Goal: Task Accomplishment & Management: Complete application form

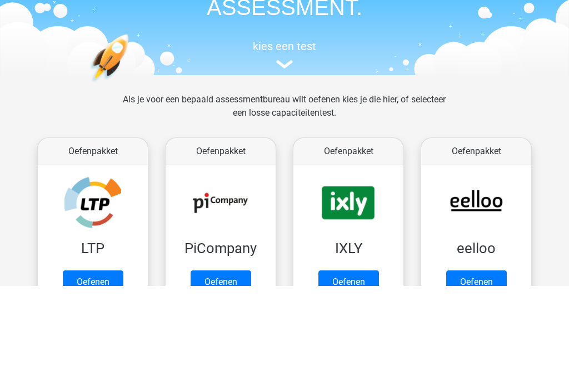
scroll to position [180, 0]
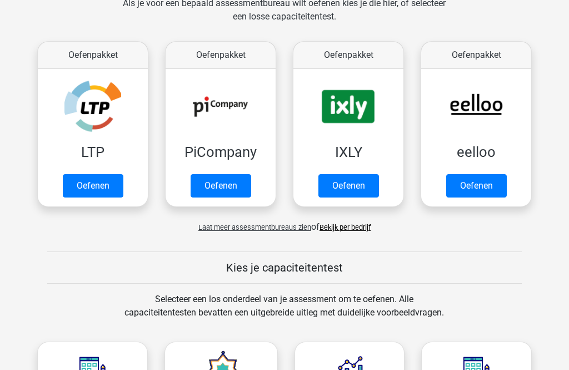
click at [104, 174] on link "Oefenen" at bounding box center [93, 185] width 61 height 23
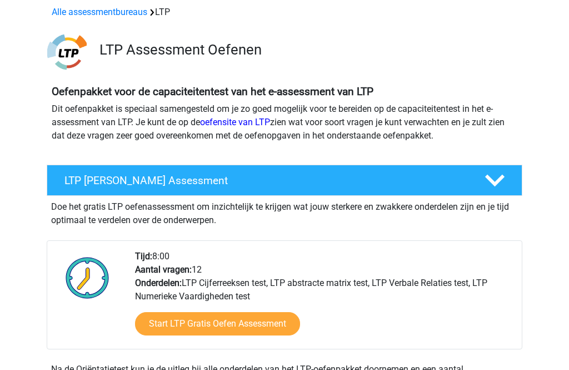
scroll to position [51, 0]
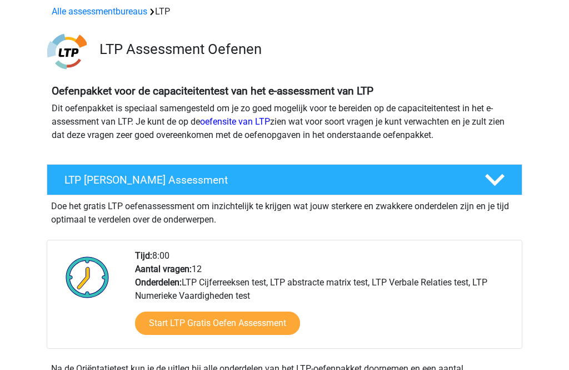
click at [261, 328] on link "Start LTP Gratis Oefen Assessment" at bounding box center [217, 322] width 165 height 23
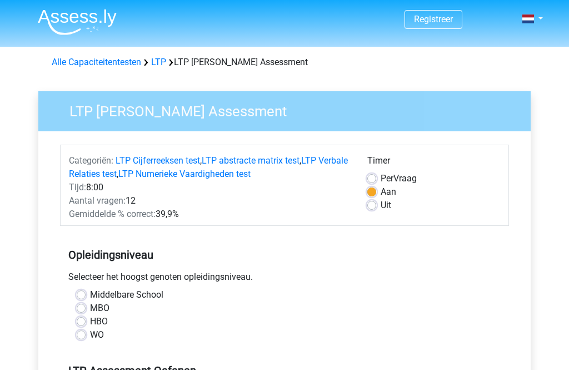
scroll to position [1, 0]
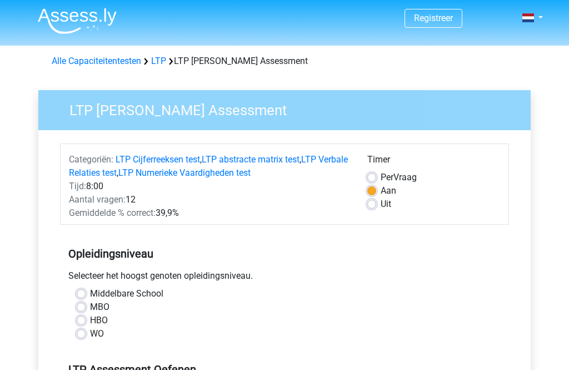
click at [107, 316] on label "HBO" at bounding box center [99, 320] width 18 height 13
click at [86, 316] on input "HBO" at bounding box center [81, 319] width 9 height 11
radio input "true"
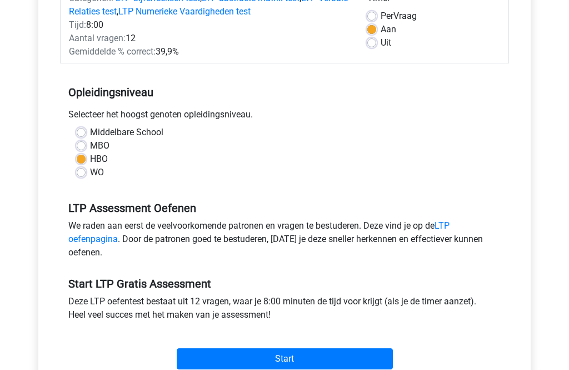
scroll to position [166, 0]
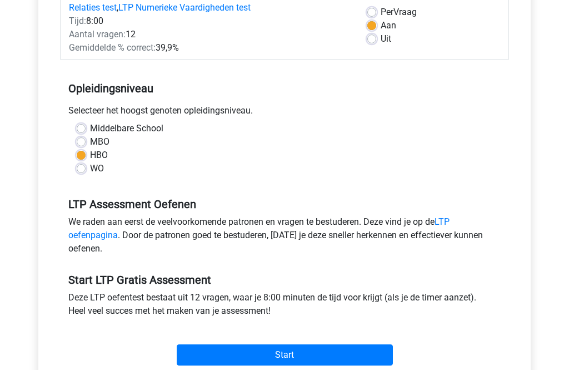
click at [323, 358] on input "Start" at bounding box center [285, 355] width 216 height 21
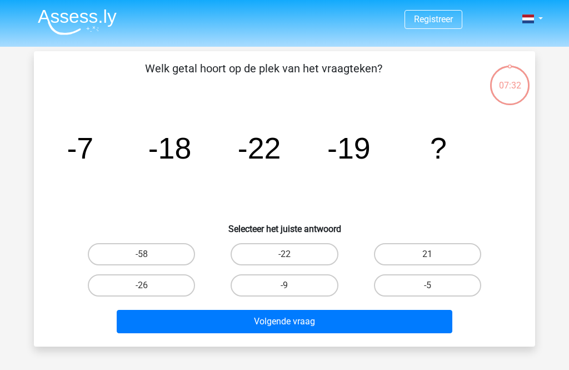
click at [427, 256] on label "21" at bounding box center [427, 254] width 107 height 22
click at [427, 256] on input "21" at bounding box center [430, 257] width 7 height 7
radio input "true"
click at [384, 322] on button "Volgende vraag" at bounding box center [285, 321] width 336 height 23
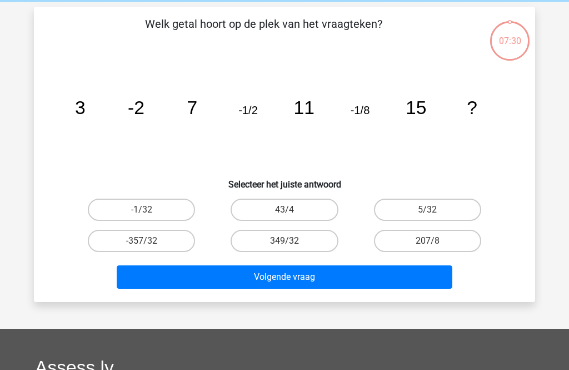
scroll to position [51, 0]
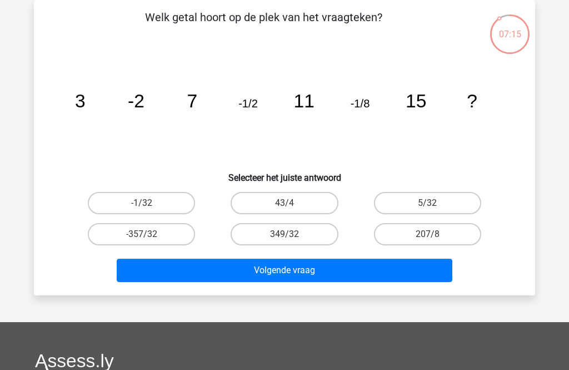
click at [361, 262] on button "Volgende vraag" at bounding box center [285, 269] width 336 height 23
click at [306, 213] on label "43/4" at bounding box center [284, 203] width 107 height 22
click at [292, 210] on input "43/4" at bounding box center [288, 206] width 7 height 7
radio input "true"
click at [344, 275] on button "Volgende vraag" at bounding box center [285, 269] width 336 height 23
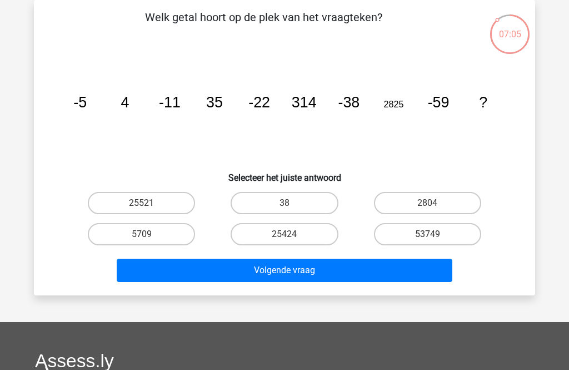
click at [302, 239] on label "25424" at bounding box center [284, 234] width 107 height 22
click at [292, 239] on input "25424" at bounding box center [288, 237] width 7 height 7
radio input "true"
click at [338, 272] on button "Volgende vraag" at bounding box center [285, 269] width 336 height 23
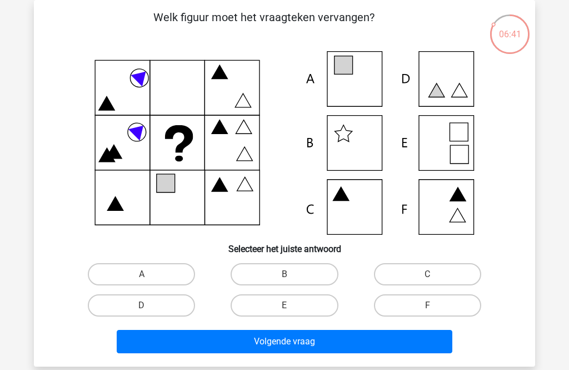
click at [142, 306] on label "D" at bounding box center [141, 305] width 107 height 22
click at [142, 306] on input "D" at bounding box center [145, 308] width 7 height 7
radio input "true"
click at [380, 335] on button "Volgende vraag" at bounding box center [285, 341] width 336 height 23
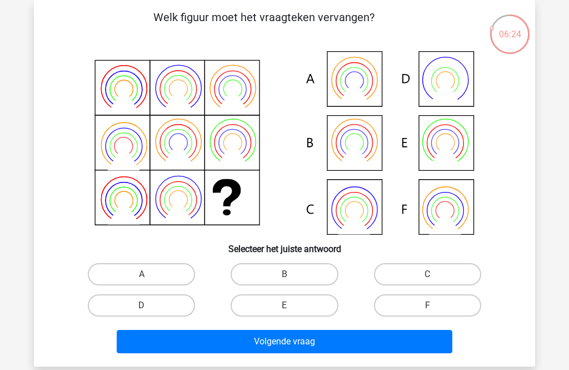
click at [439, 141] on icon at bounding box center [285, 142] width 448 height 183
click at [303, 274] on label "B" at bounding box center [284, 274] width 107 height 22
click at [292, 274] on input "B" at bounding box center [288, 277] width 7 height 7
radio input "true"
click at [350, 343] on button "Volgende vraag" at bounding box center [285, 341] width 336 height 23
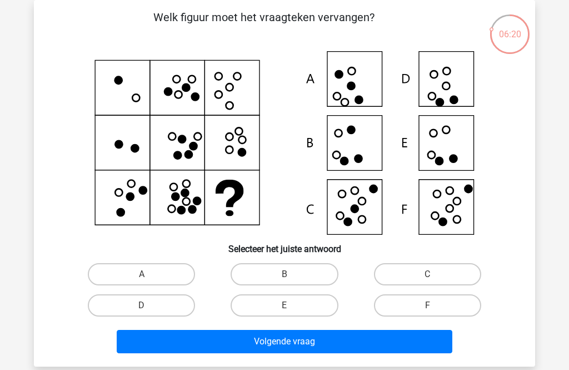
click at [313, 276] on label "B" at bounding box center [284, 274] width 107 height 22
click at [292, 276] on input "B" at bounding box center [288, 277] width 7 height 7
radio input "true"
click at [333, 341] on button "Volgende vraag" at bounding box center [285, 341] width 336 height 23
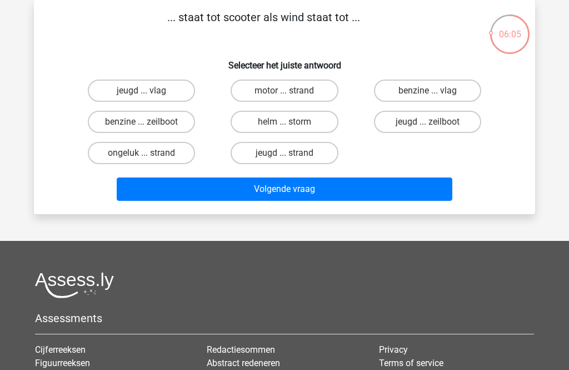
click at [298, 156] on label "jeugd ... strand" at bounding box center [284, 153] width 107 height 22
click at [292, 156] on input "jeugd ... strand" at bounding box center [288, 156] width 7 height 7
radio input "true"
click at [321, 198] on button "Volgende vraag" at bounding box center [285, 188] width 336 height 23
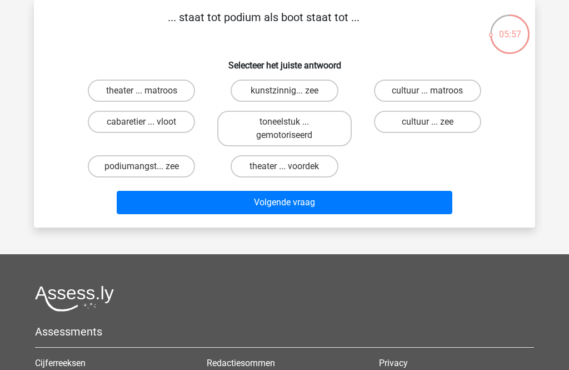
click at [301, 134] on label "toneelstuk ... gemotoriseerd" at bounding box center [284, 129] width 134 height 36
click at [292, 129] on input "toneelstuk ... gemotoriseerd" at bounding box center [288, 125] width 7 height 7
radio input "true"
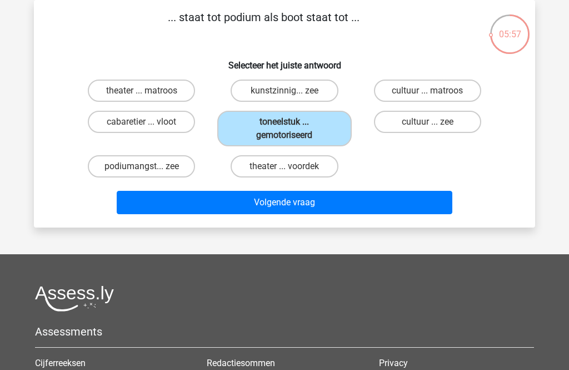
click at [325, 213] on button "Volgende vraag" at bounding box center [285, 202] width 336 height 23
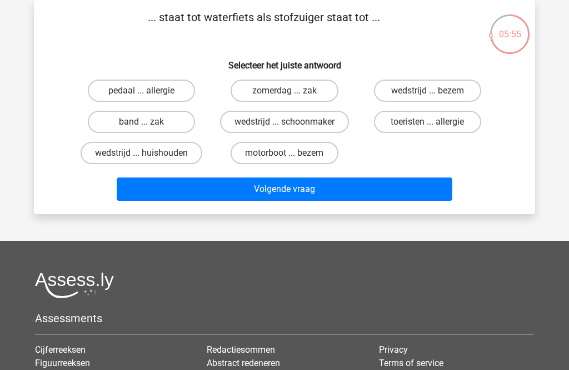
click at [435, 100] on label "wedstrijd ... bezem" at bounding box center [427, 90] width 107 height 22
click at [435, 98] on input "wedstrijd ... bezem" at bounding box center [430, 94] width 7 height 7
radio input "true"
click at [383, 200] on button "Volgende vraag" at bounding box center [285, 188] width 336 height 23
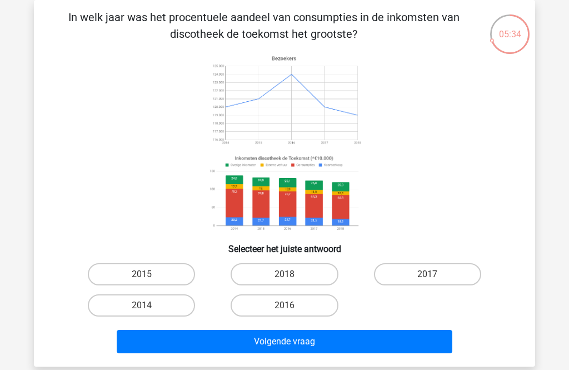
click at [264, 207] on image at bounding box center [284, 193] width 157 height 82
click at [306, 276] on label "2018" at bounding box center [284, 274] width 107 height 22
click at [292, 276] on input "2018" at bounding box center [288, 277] width 7 height 7
radio input "true"
click at [343, 342] on button "Volgende vraag" at bounding box center [285, 341] width 336 height 23
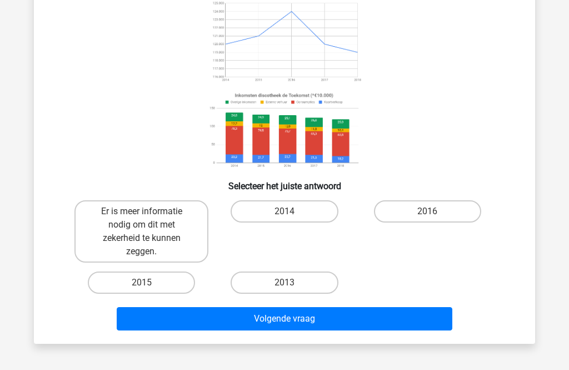
scroll to position [114, 0]
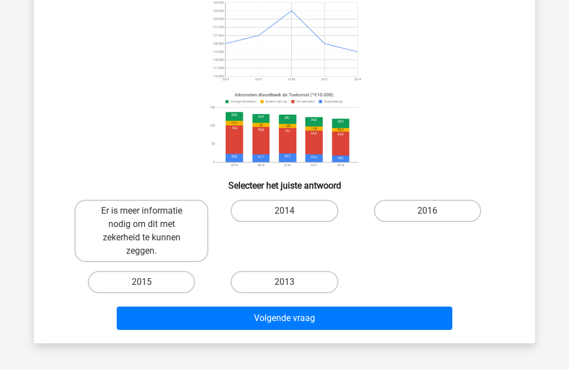
click at [368, 324] on button "Volgende vraag" at bounding box center [285, 317] width 336 height 23
click at [153, 227] on label "Er is meer informatie nodig om dit met zekerheid te kunnen zeggen." at bounding box center [141, 231] width 134 height 62
click at [149, 218] on input "Er is meer informatie nodig om dit met zekerheid te kunnen zeggen." at bounding box center [145, 214] width 7 height 7
radio input "true"
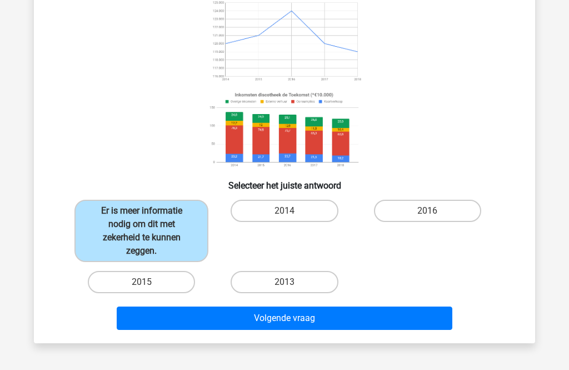
click at [358, 325] on button "Volgende vraag" at bounding box center [285, 317] width 336 height 23
click at [353, 317] on button "Volgende vraag" at bounding box center [285, 317] width 336 height 23
click at [162, 283] on label "2015" at bounding box center [141, 282] width 107 height 22
click at [149, 283] on input "2015" at bounding box center [145, 285] width 7 height 7
radio input "true"
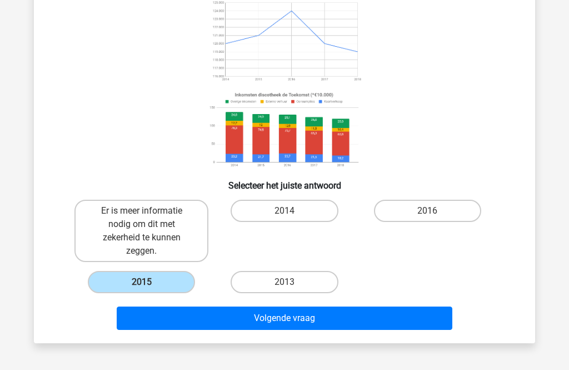
click at [352, 324] on button "Volgende vraag" at bounding box center [285, 317] width 336 height 23
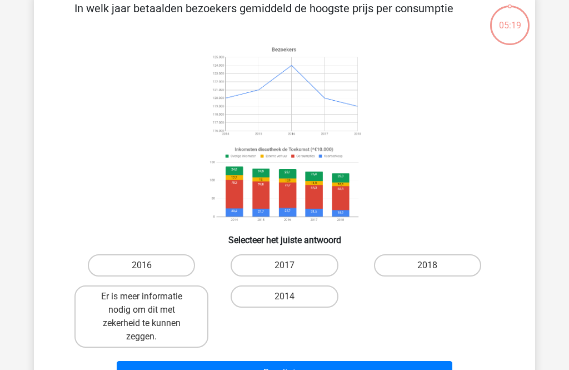
scroll to position [51, 0]
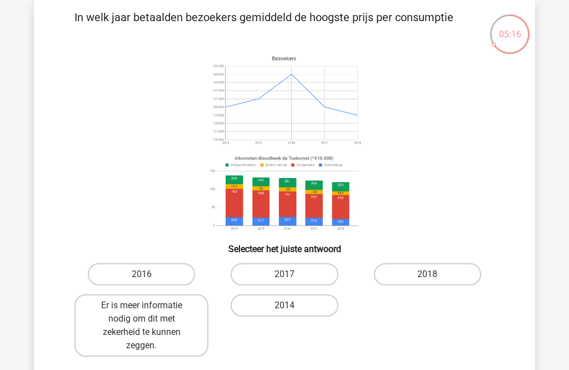
click at [444, 280] on label "2018" at bounding box center [427, 274] width 107 height 22
click at [435, 280] on input "2018" at bounding box center [430, 277] width 7 height 7
radio input "true"
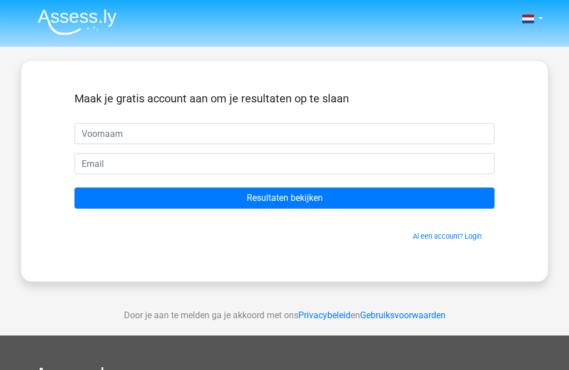
click at [333, 202] on input "Resultaten bekijken" at bounding box center [284, 197] width 420 height 21
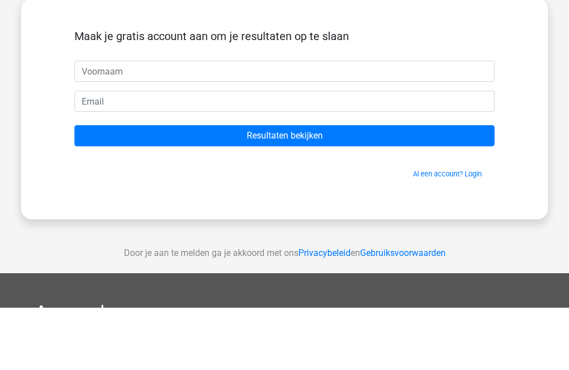
scroll to position [62, 0]
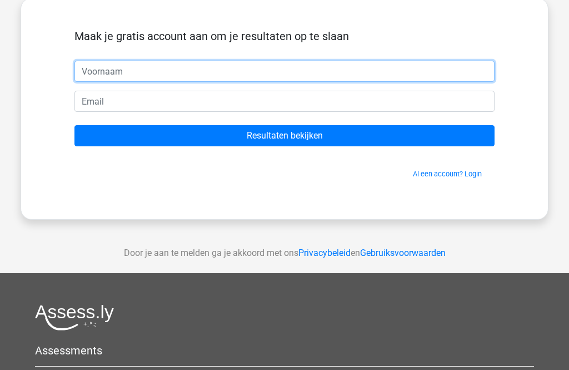
click at [176, 72] on input "text" at bounding box center [284, 71] width 420 height 21
type input "R"
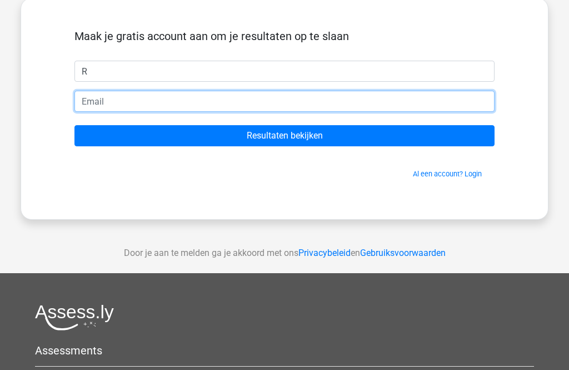
click at [262, 106] on input "email" at bounding box center [284, 101] width 420 height 21
type input "[EMAIL_ADDRESS][DOMAIN_NAME]"
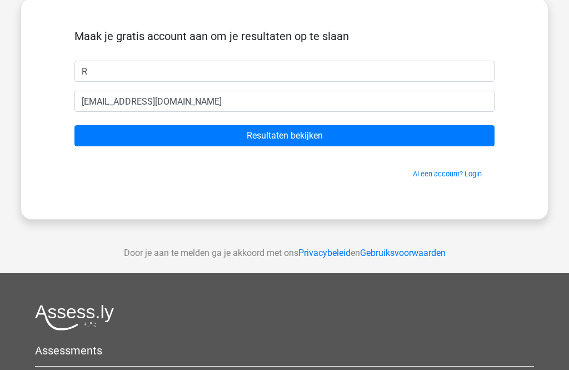
click at [318, 132] on input "Resultaten bekijken" at bounding box center [284, 135] width 420 height 21
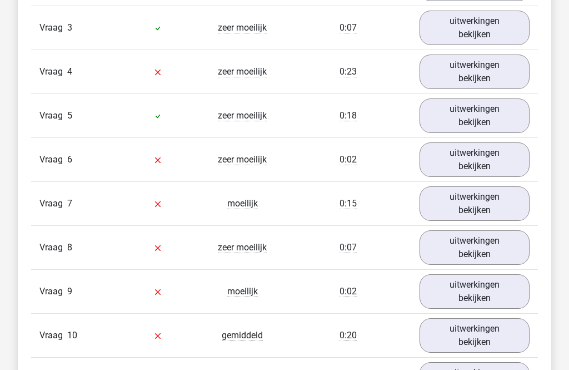
scroll to position [1323, 0]
